Goal: Task Accomplishment & Management: Complete application form

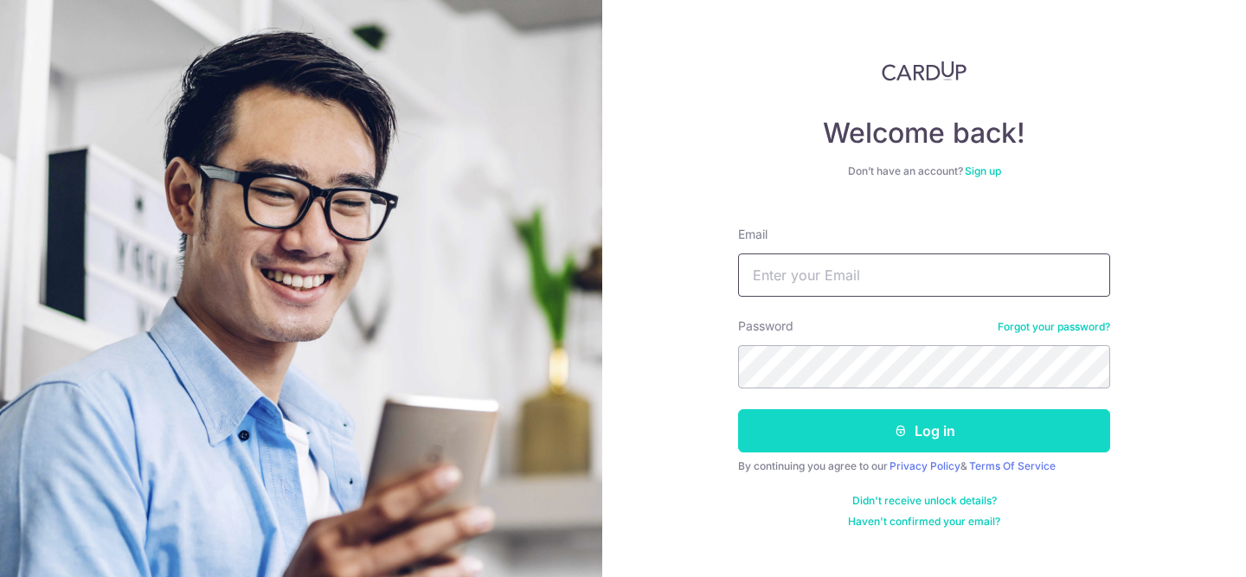
type input "Jerry@echonetworks.io"
click at [759, 440] on button "Log in" at bounding box center [924, 430] width 372 height 43
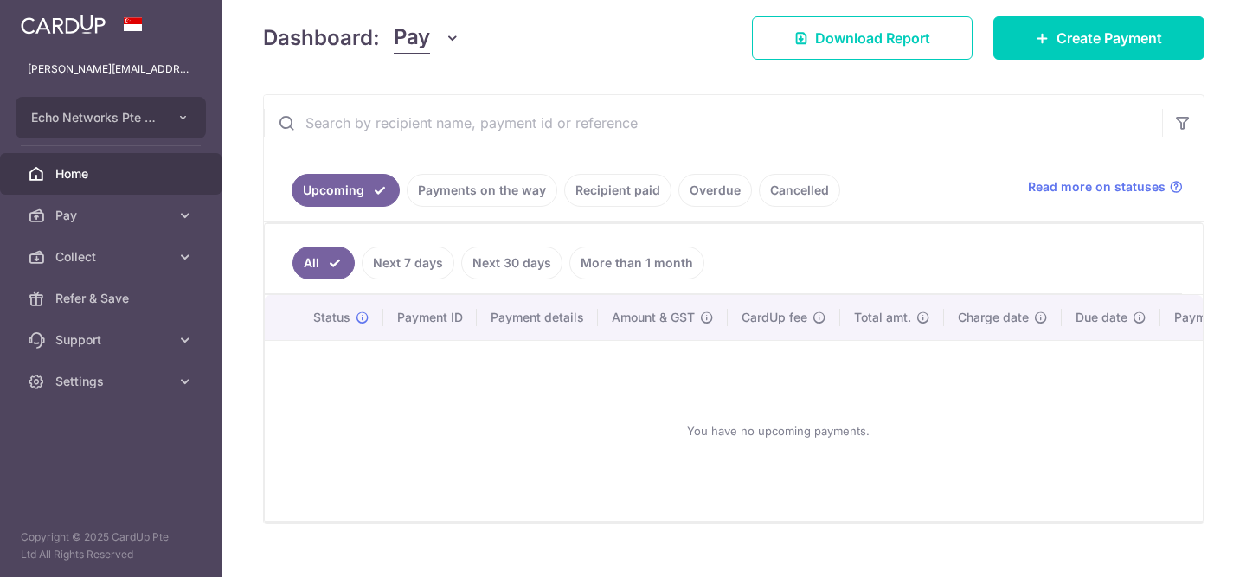
scroll to position [241, 0]
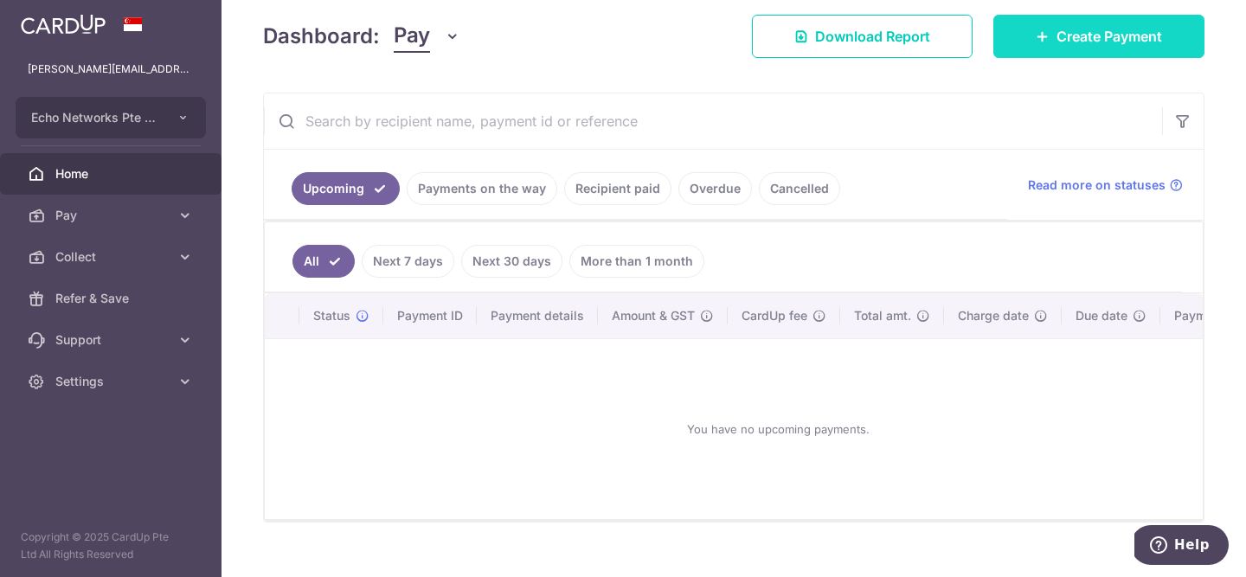
click at [1129, 47] on link "Create Payment" at bounding box center [1098, 36] width 211 height 43
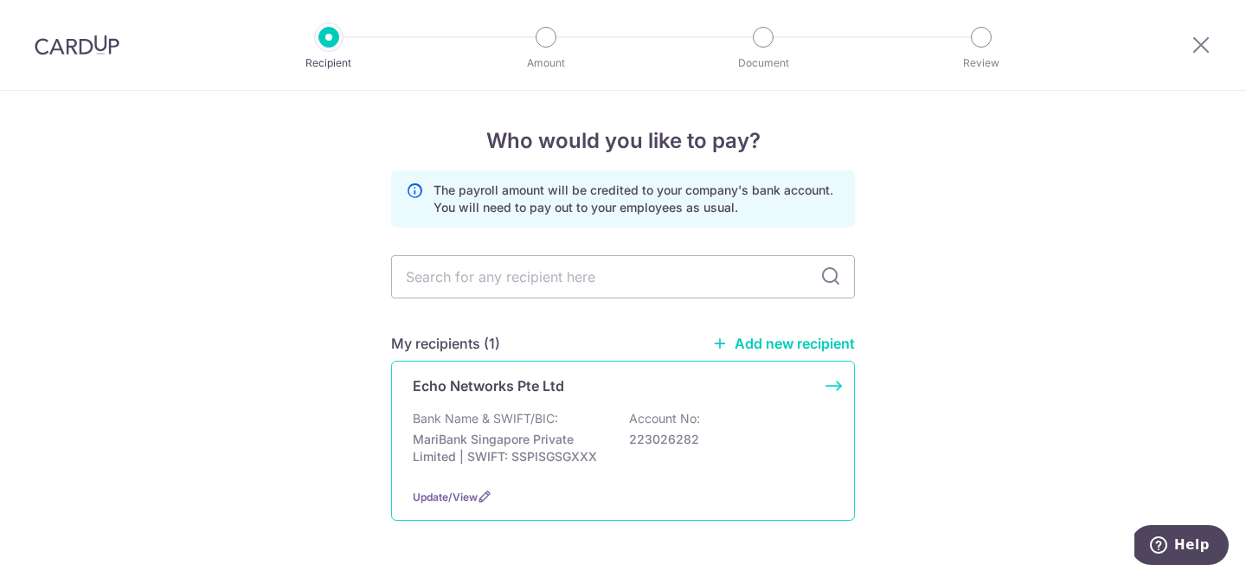
click at [644, 403] on div "Echo Networks Pte Ltd Bank Name & SWIFT/BIC: MariBank Singapore Private Limited…" at bounding box center [623, 441] width 464 height 160
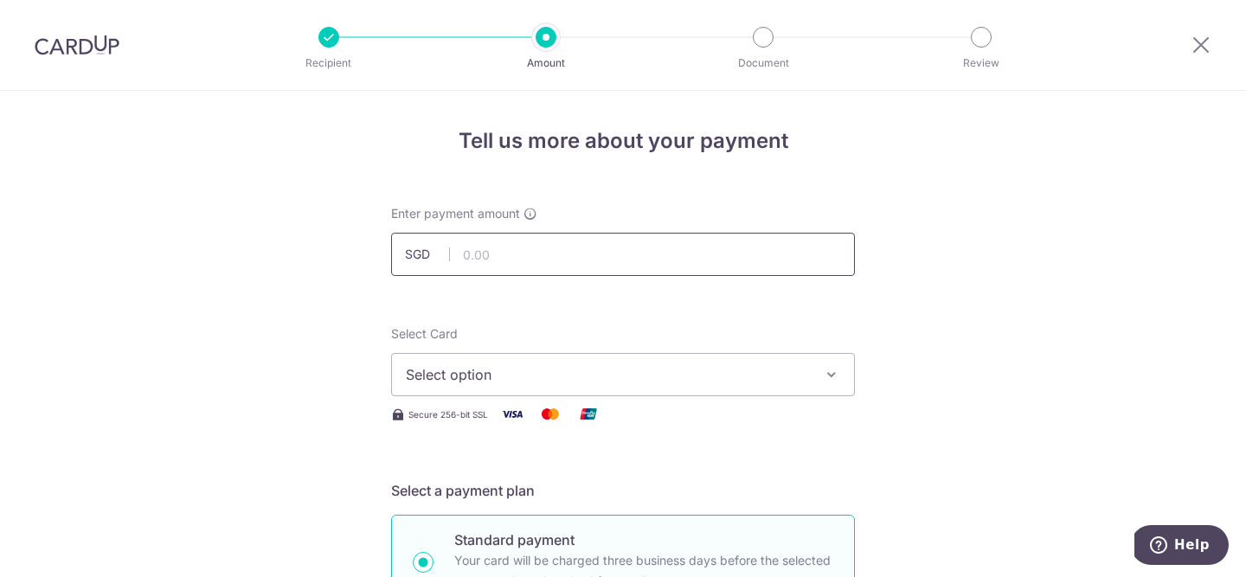
click at [502, 254] on input "text" at bounding box center [623, 254] width 464 height 43
click at [501, 256] on input "text" at bounding box center [623, 254] width 464 height 43
type input "8,538.50"
click at [671, 372] on span "Select option" at bounding box center [607, 374] width 403 height 21
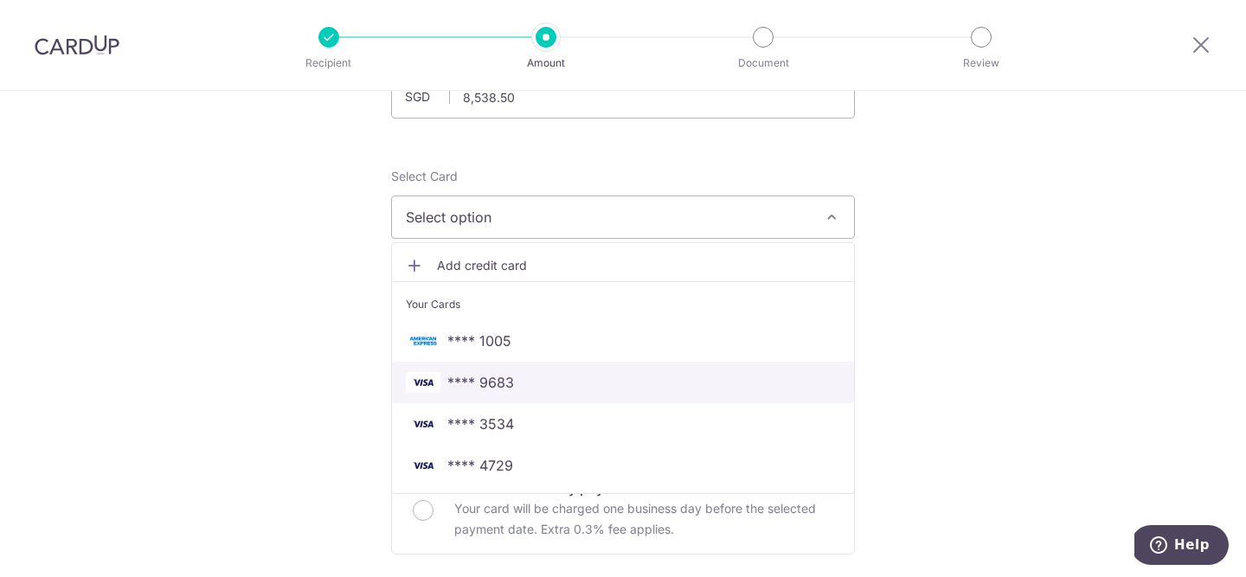
scroll to position [161, 0]
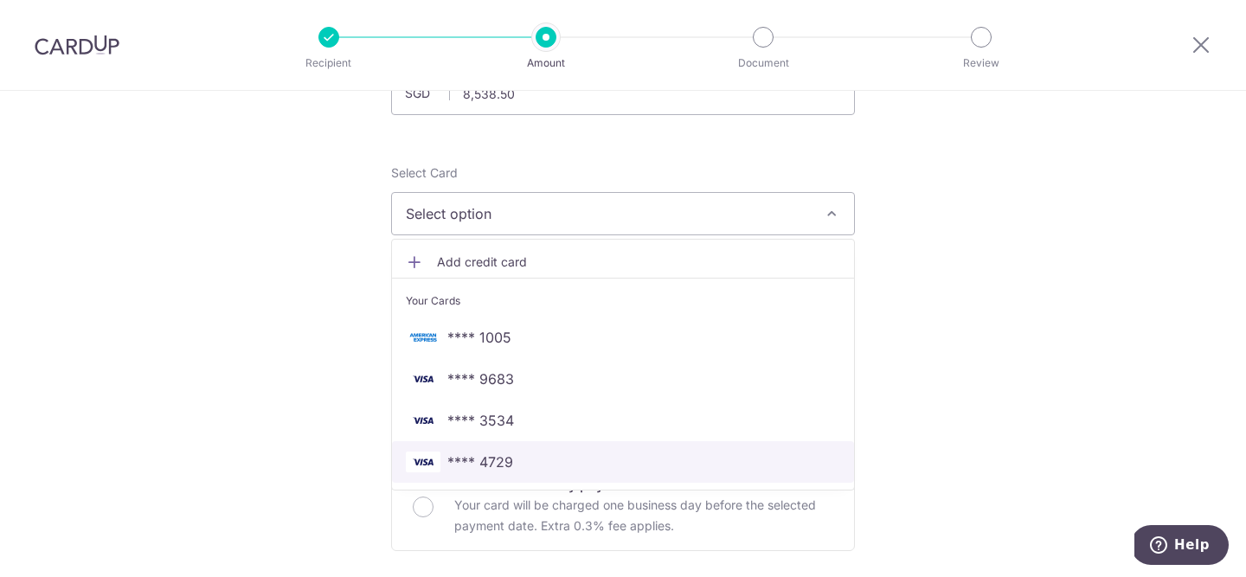
click at [494, 470] on span "**** 4729" at bounding box center [480, 462] width 66 height 21
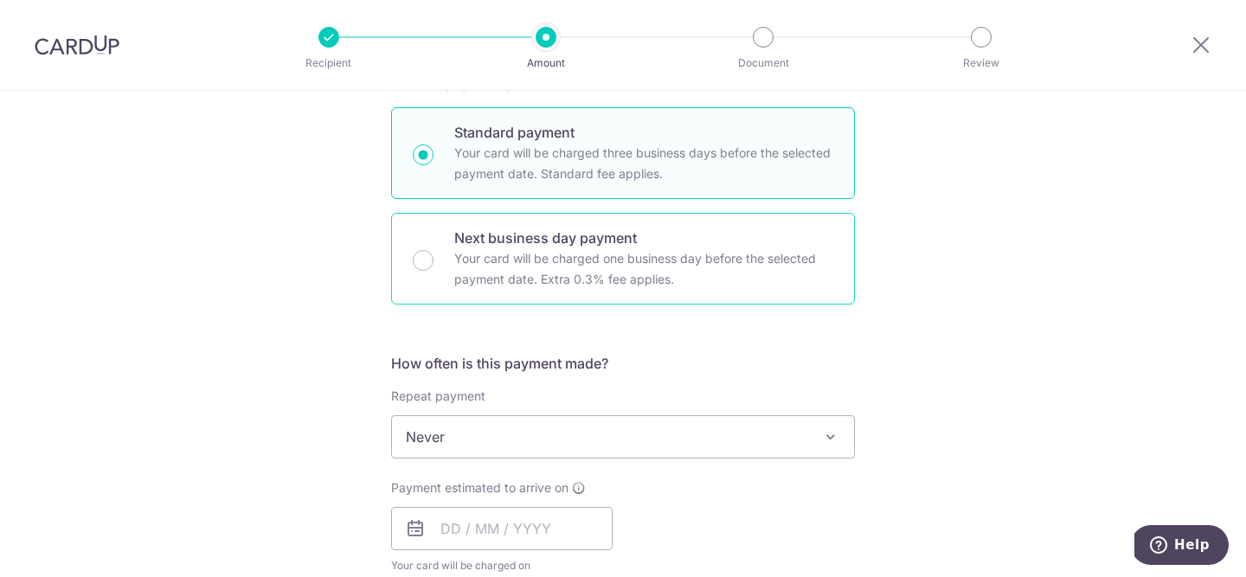
click at [676, 253] on p "Your card will be charged one business day before the selected payment date. Ex…" at bounding box center [643, 269] width 379 height 42
click at [434, 253] on input "Next business day payment Your card will be charged one business day before the…" at bounding box center [423, 260] width 21 height 21
radio input "false"
radio input "true"
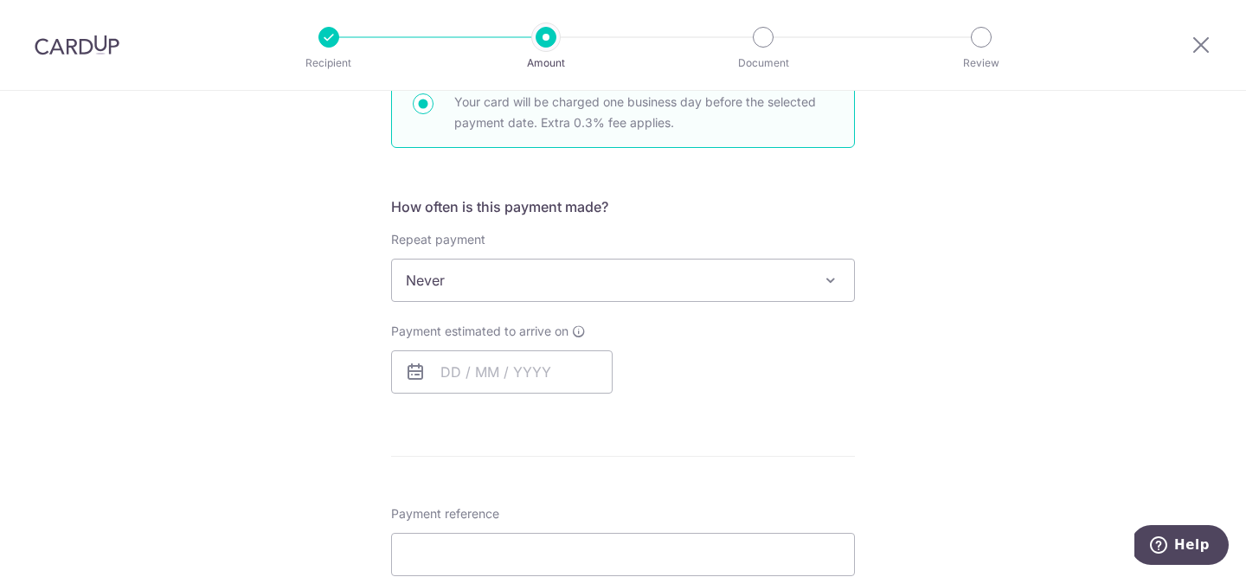
scroll to position [568, 0]
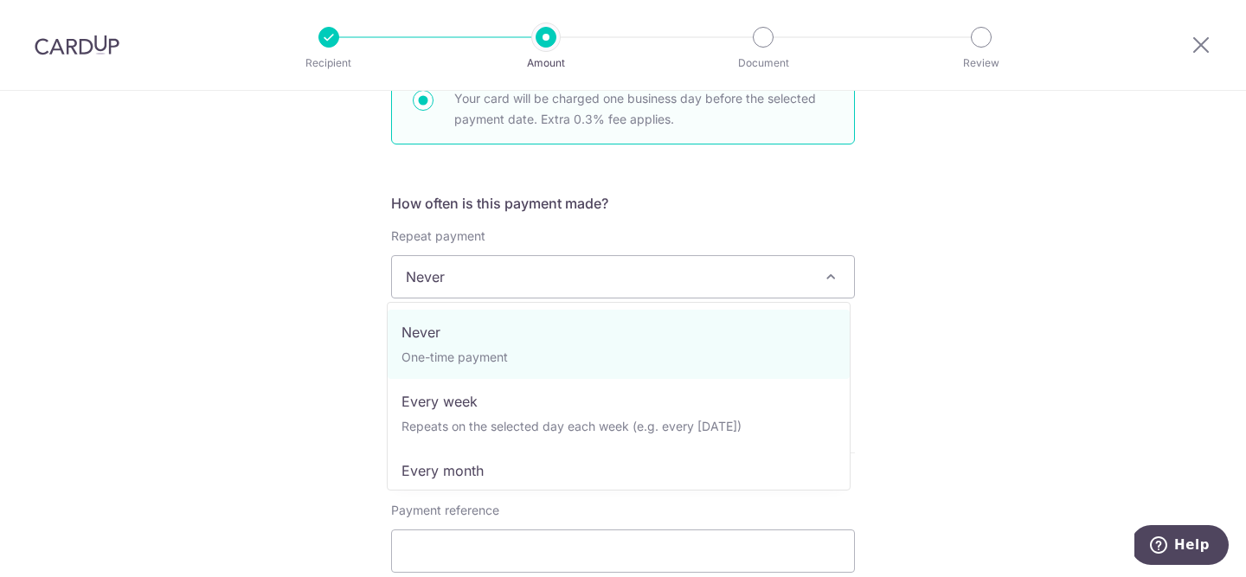
click at [647, 277] on span "Never" at bounding box center [623, 277] width 462 height 42
click at [629, 302] on span "Never One-time payment Every week Repeats on the selected day each week (e.g. e…" at bounding box center [619, 396] width 464 height 189
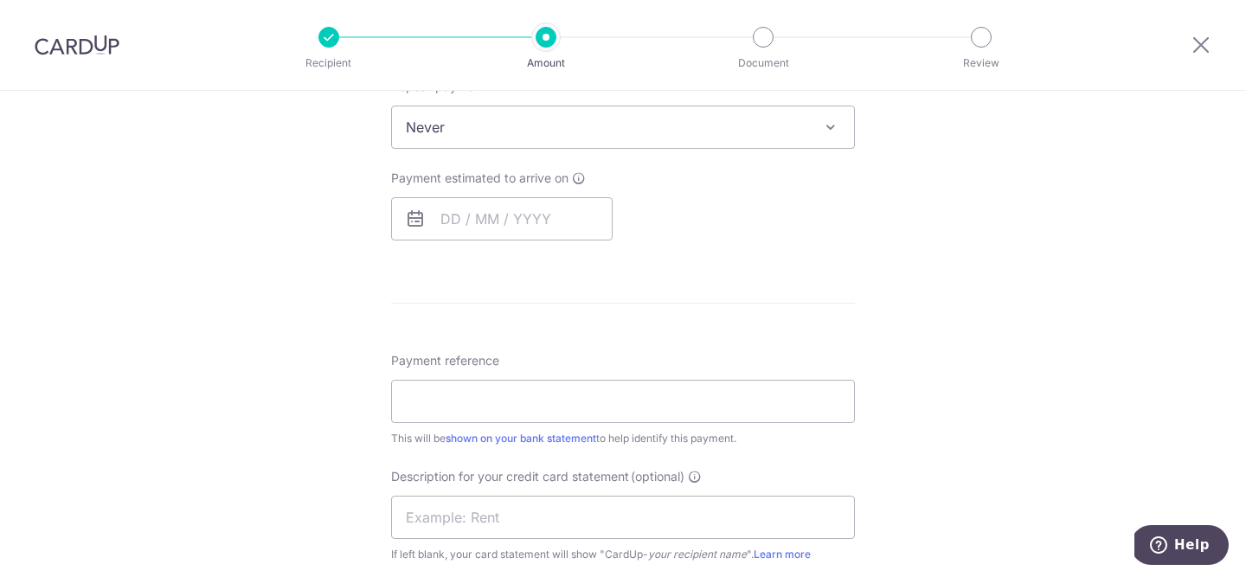
scroll to position [729, 0]
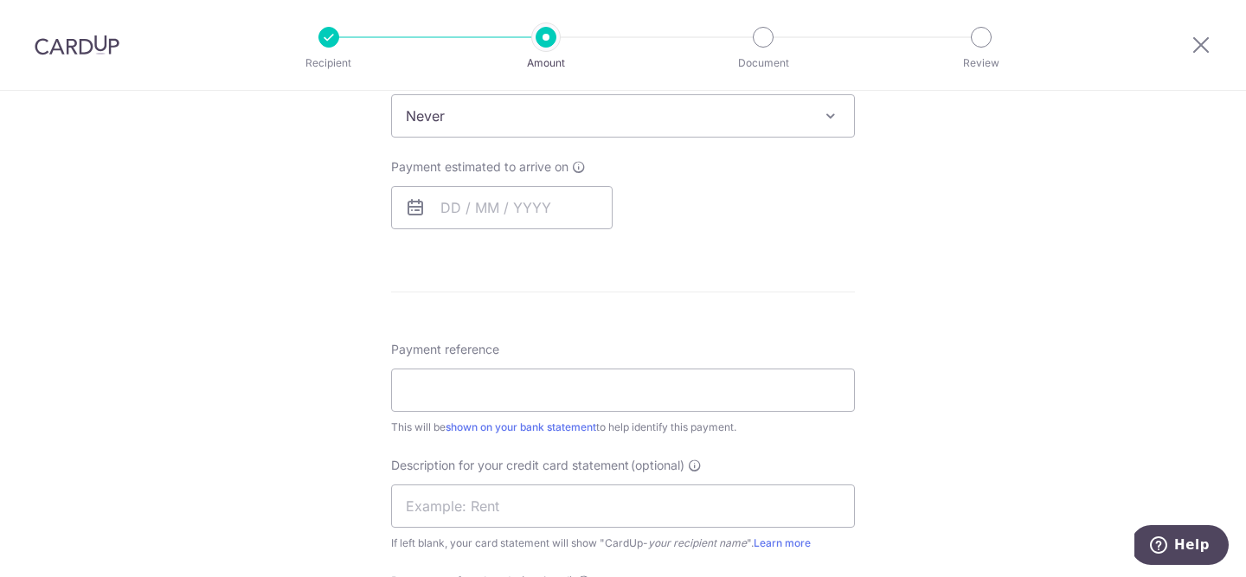
click at [473, 183] on div "Payment estimated to arrive on Your card will be charged on for the first payme…" at bounding box center [502, 193] width 222 height 71
click at [472, 191] on input "text" at bounding box center [502, 207] width 222 height 43
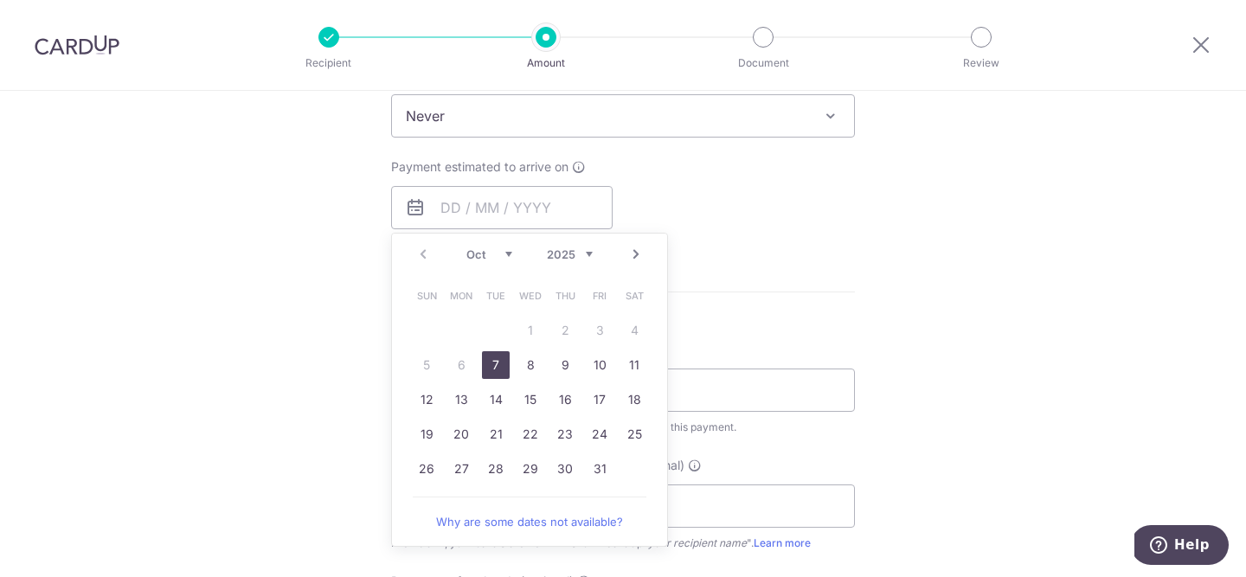
click at [484, 366] on link "7" at bounding box center [496, 365] width 28 height 28
type input "07/10/2025"
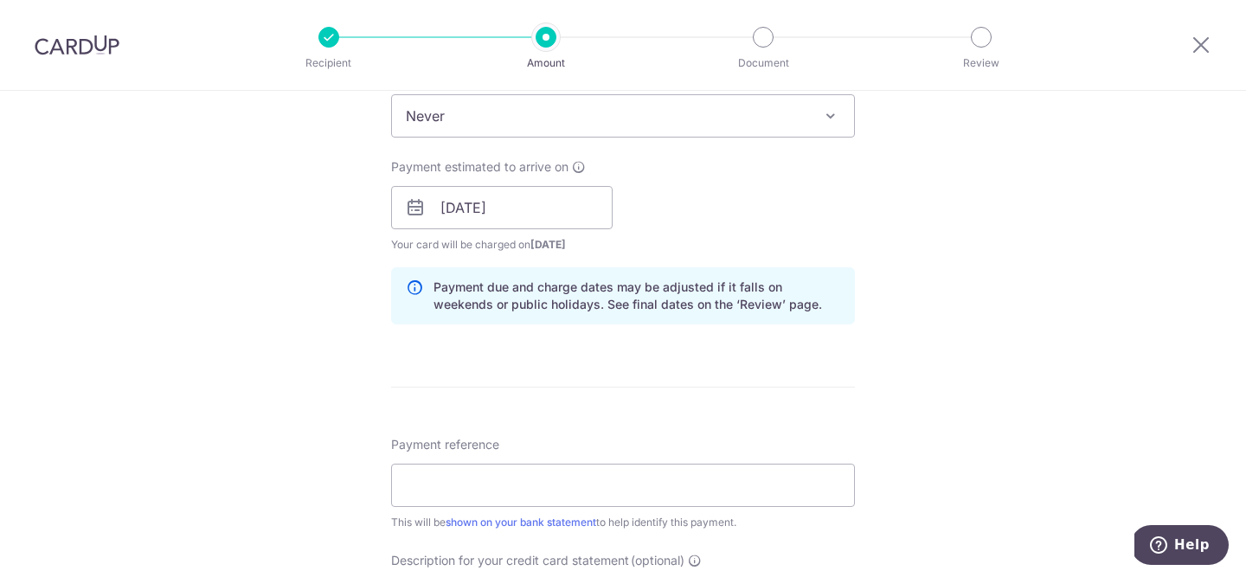
click at [348, 320] on div "Tell us more about your payment Enter payment amount SGD 8,538.50 8538.50 Selec…" at bounding box center [623, 271] width 1246 height 1819
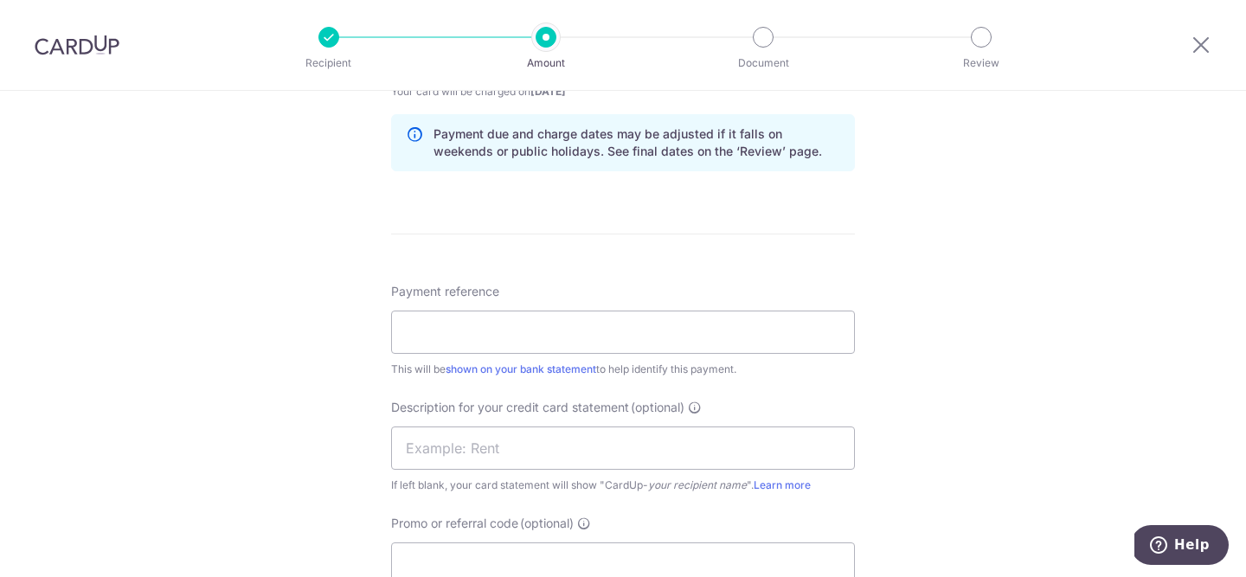
scroll to position [890, 0]
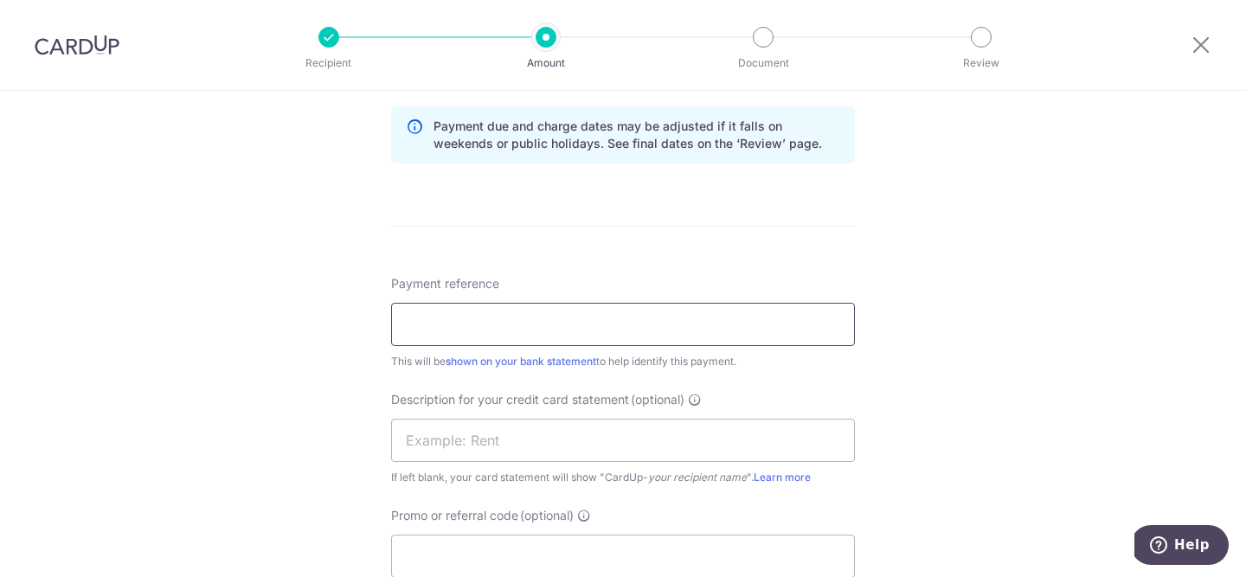
click at [592, 321] on input "Payment reference" at bounding box center [623, 324] width 464 height 43
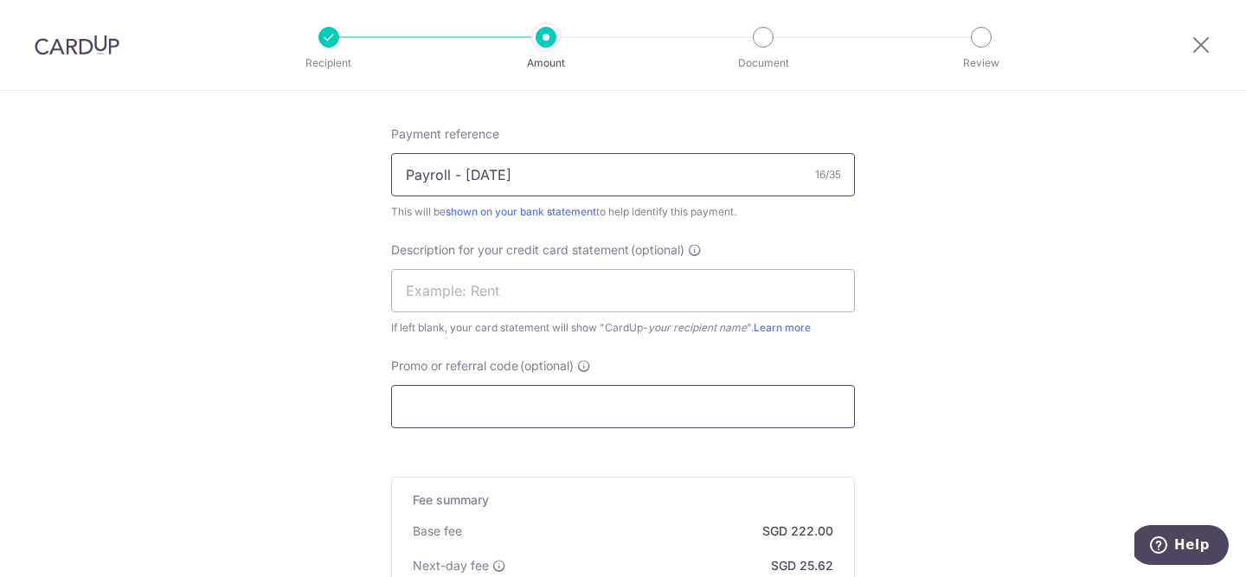
scroll to position [1051, 0]
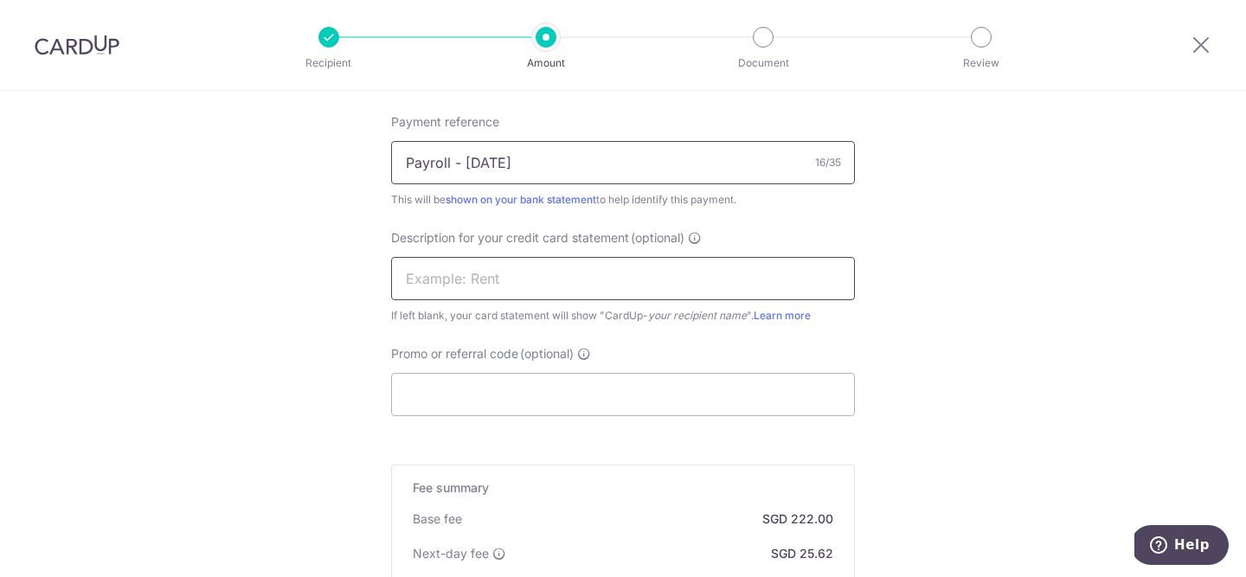
type input "Payroll - Sept25"
click at [472, 285] on input "text" at bounding box center [623, 278] width 464 height 43
type input "Payroll Sep25"
click at [530, 414] on input "Promo or referral code (optional)" at bounding box center [623, 394] width 464 height 43
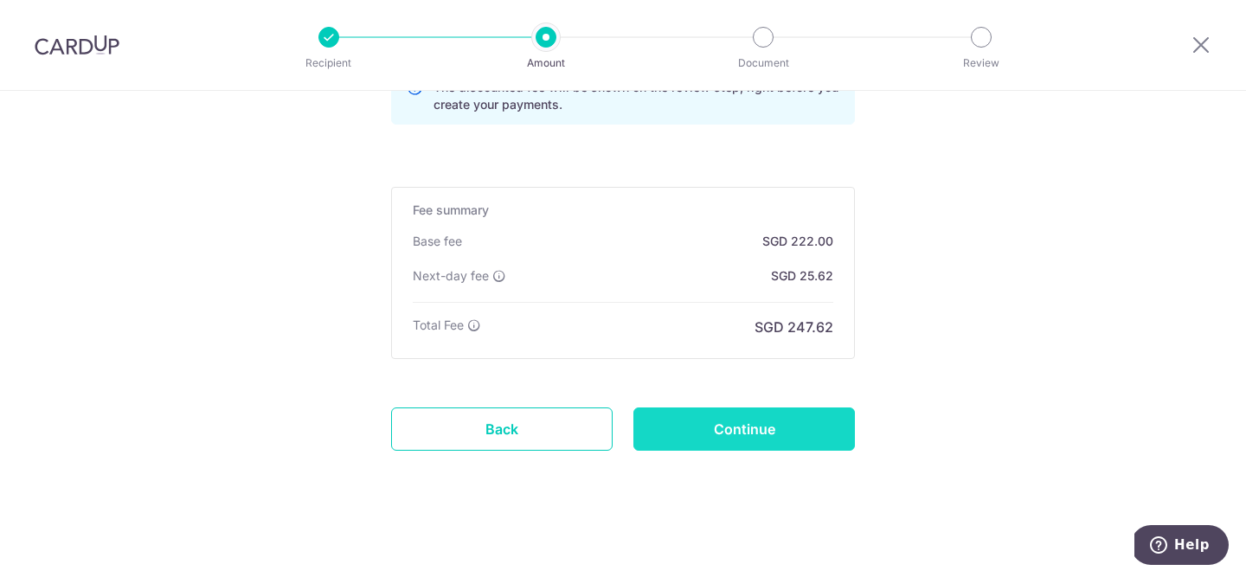
scroll to position [1410, 0]
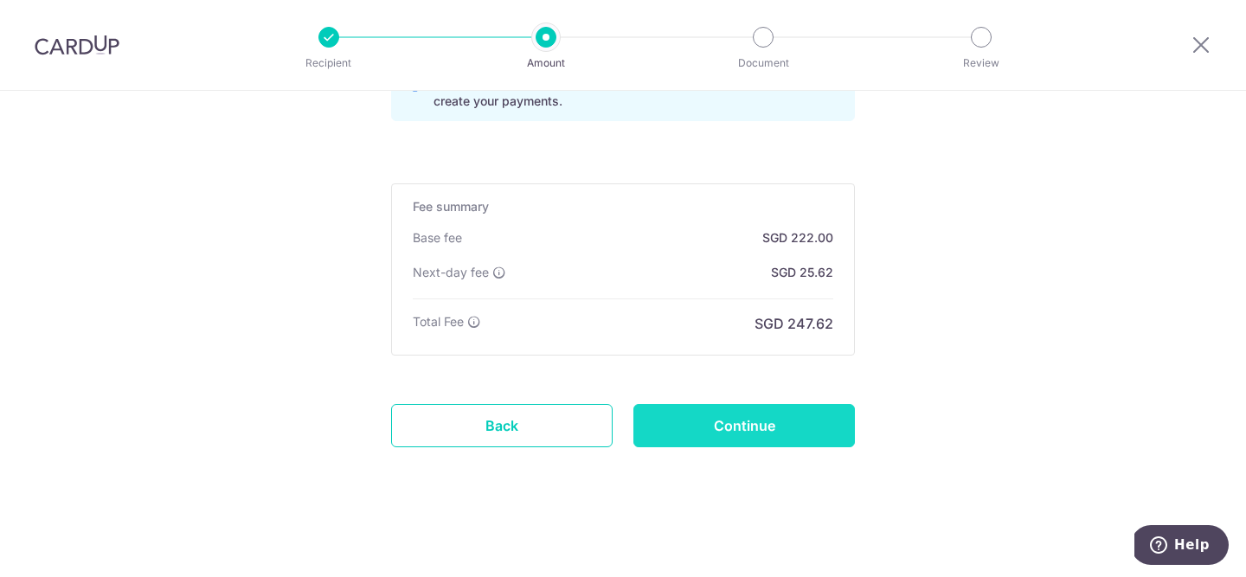
type input "EN173"
click at [768, 437] on input "Continue" at bounding box center [744, 425] width 222 height 43
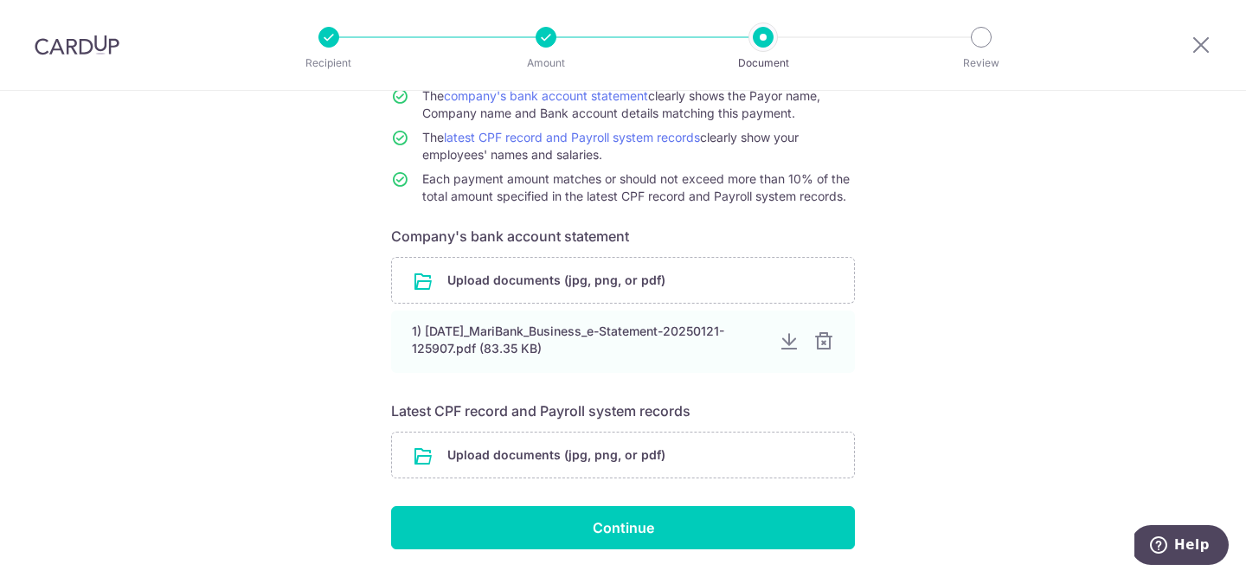
scroll to position [228, 0]
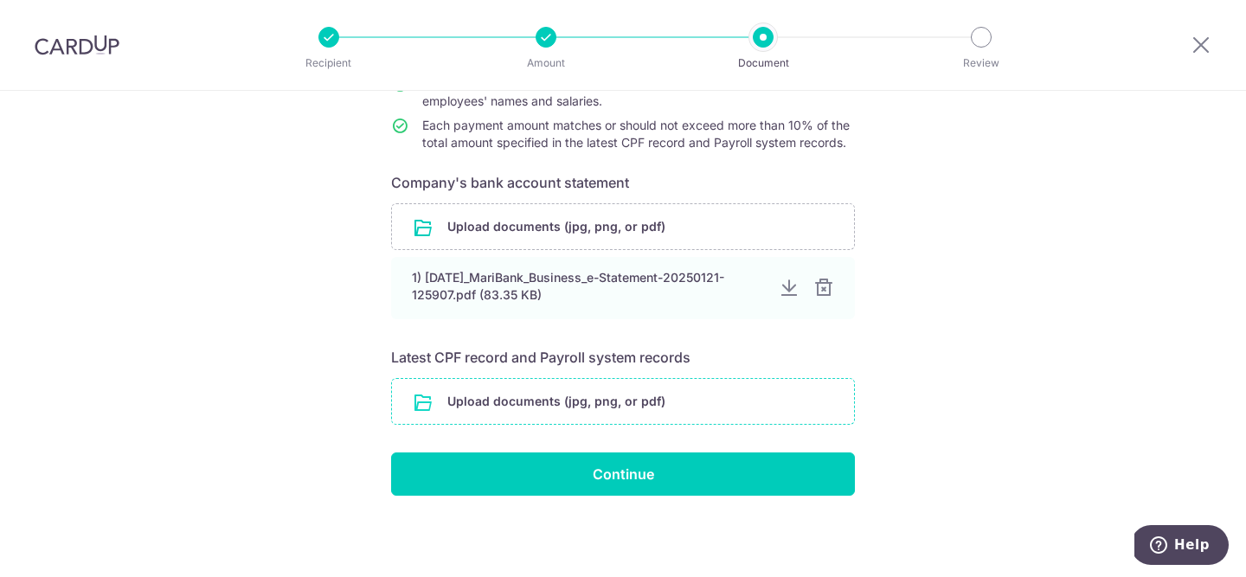
click at [695, 401] on input "file" at bounding box center [623, 401] width 462 height 45
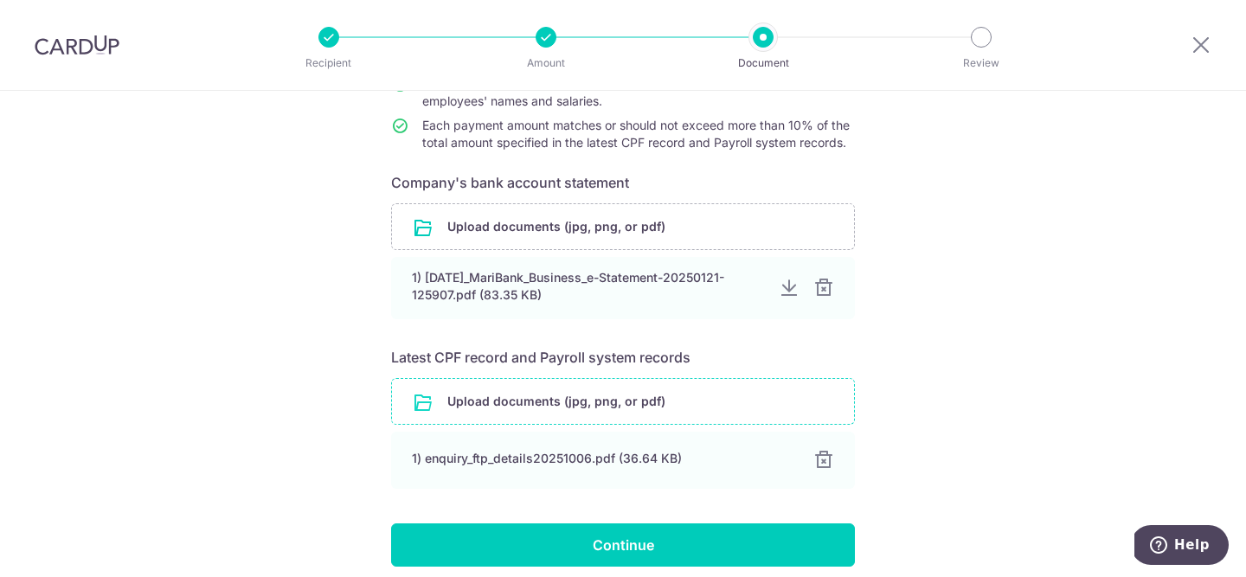
click at [607, 409] on input "file" at bounding box center [623, 401] width 462 height 45
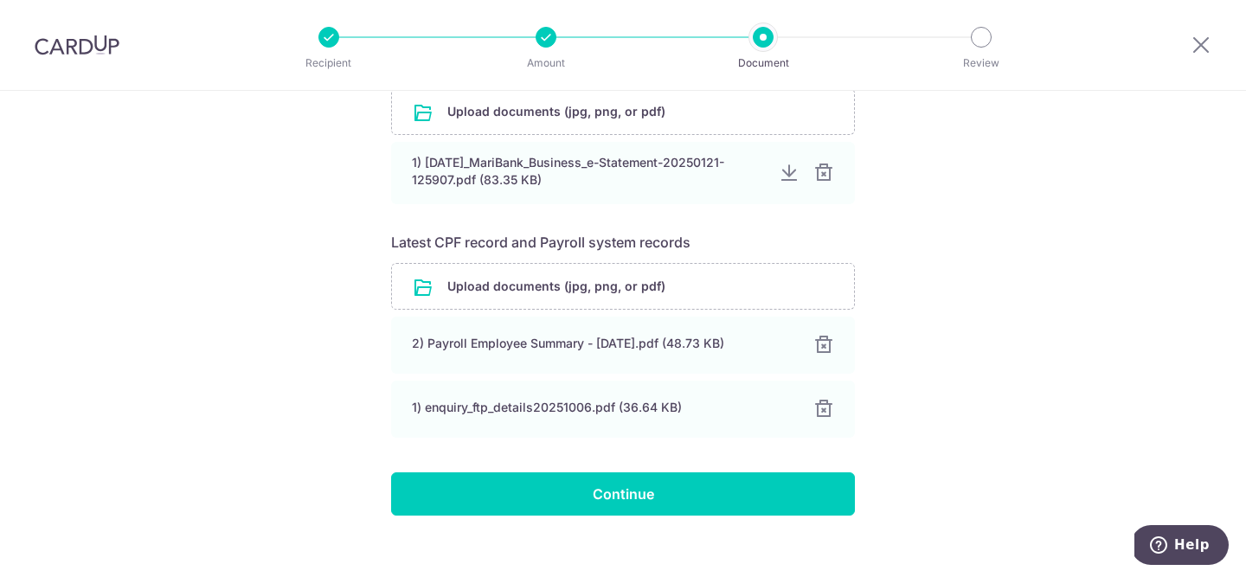
scroll to position [363, 0]
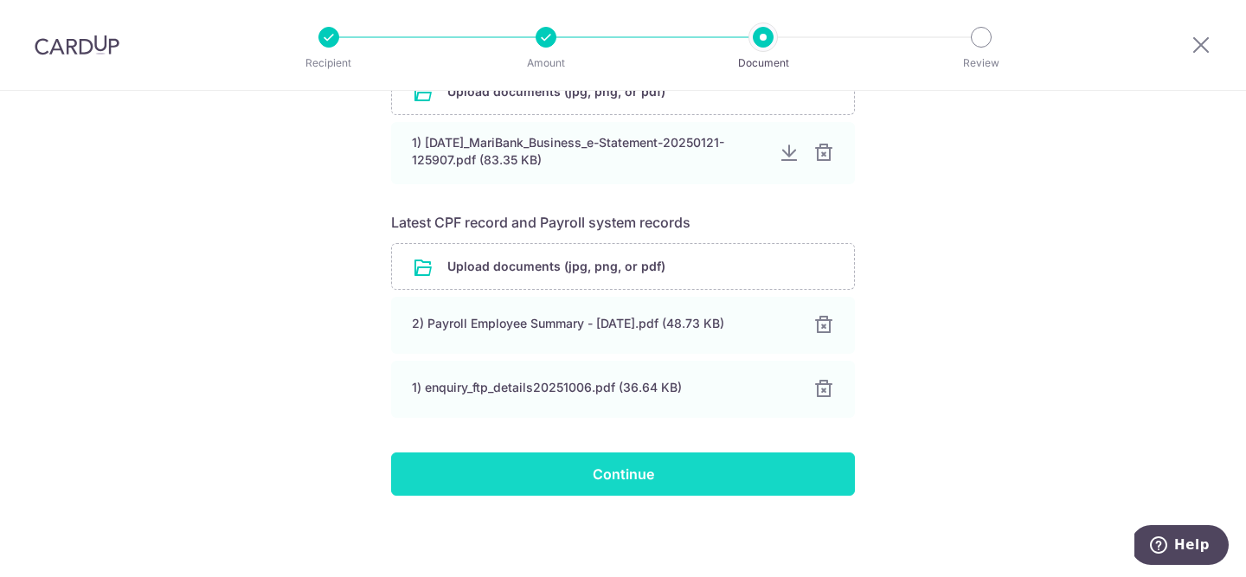
click at [552, 485] on input "Continue" at bounding box center [623, 474] width 464 height 43
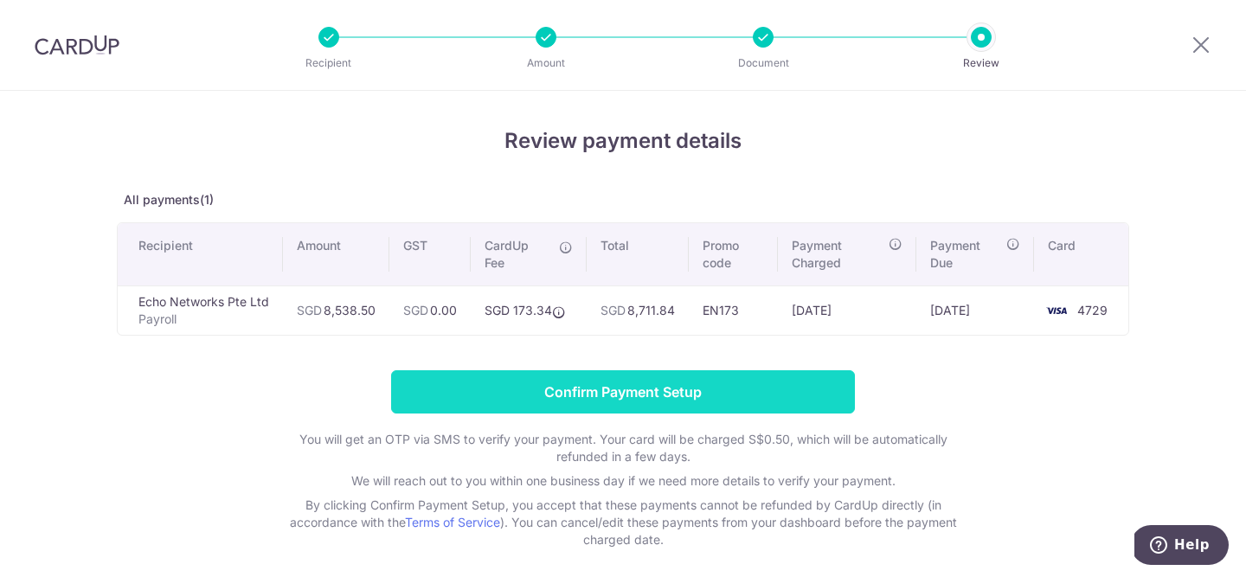
click at [620, 389] on input "Confirm Payment Setup" at bounding box center [623, 391] width 464 height 43
